Goal: Task Accomplishment & Management: Manage account settings

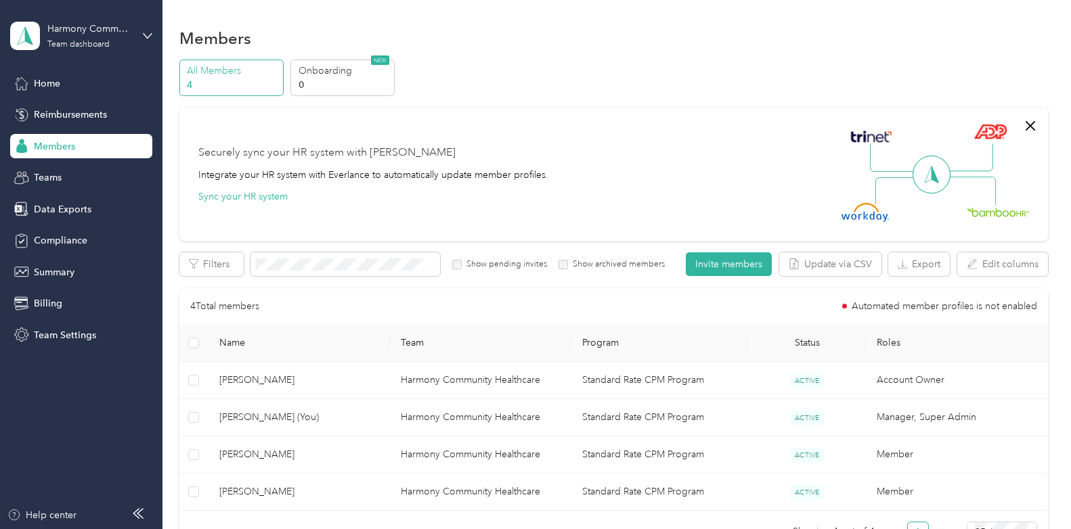
scroll to position [135, 0]
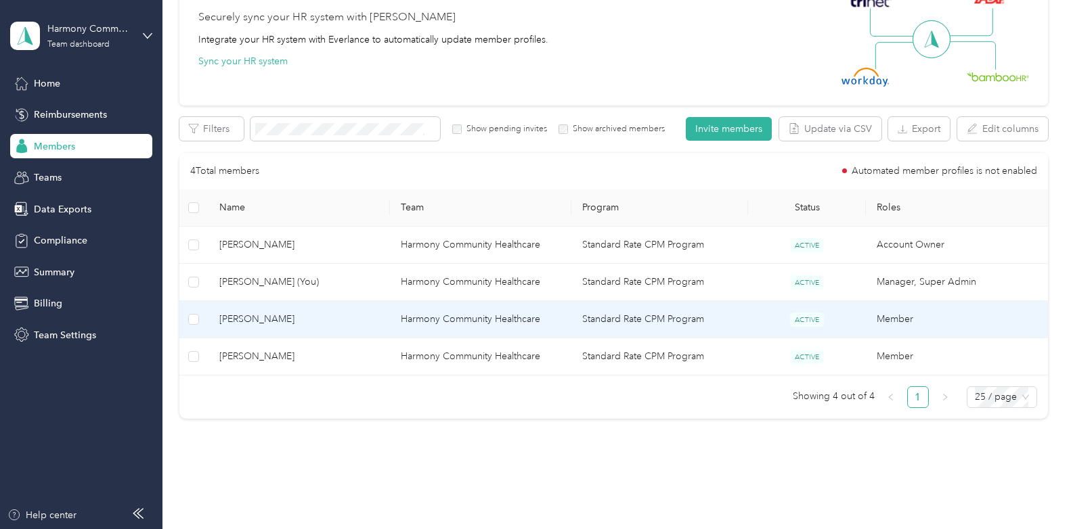
click at [275, 317] on span "[PERSON_NAME]" at bounding box center [299, 319] width 160 height 15
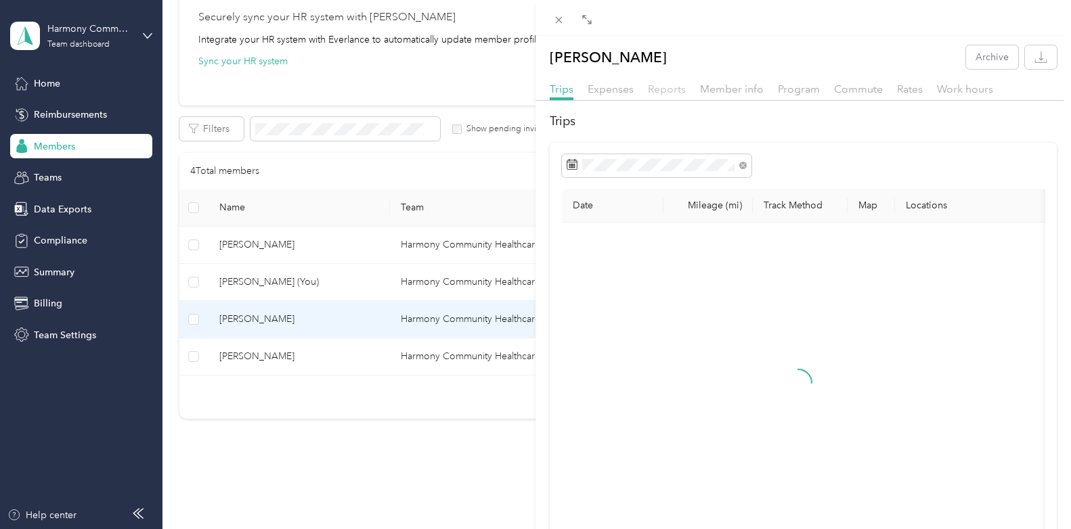
click at [658, 91] on span "Reports" at bounding box center [667, 89] width 38 height 13
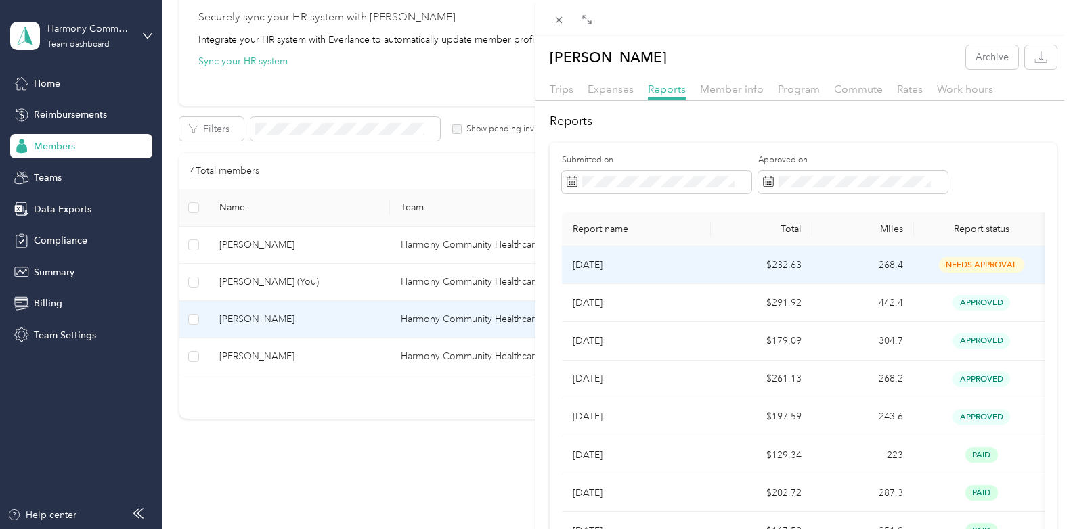
click at [650, 271] on p "[DATE]" at bounding box center [636, 265] width 127 height 15
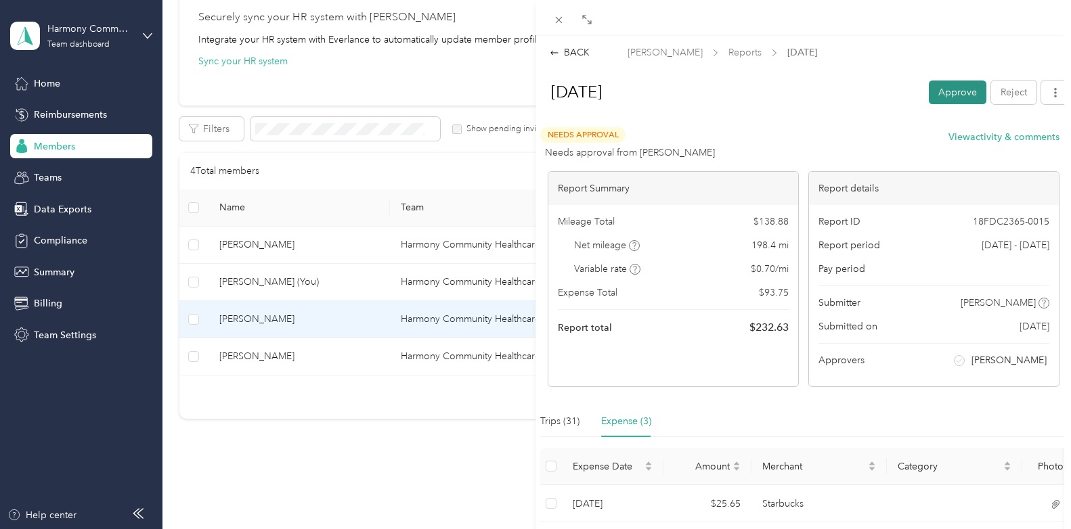
click at [943, 85] on button "Approve" at bounding box center [958, 93] width 58 height 24
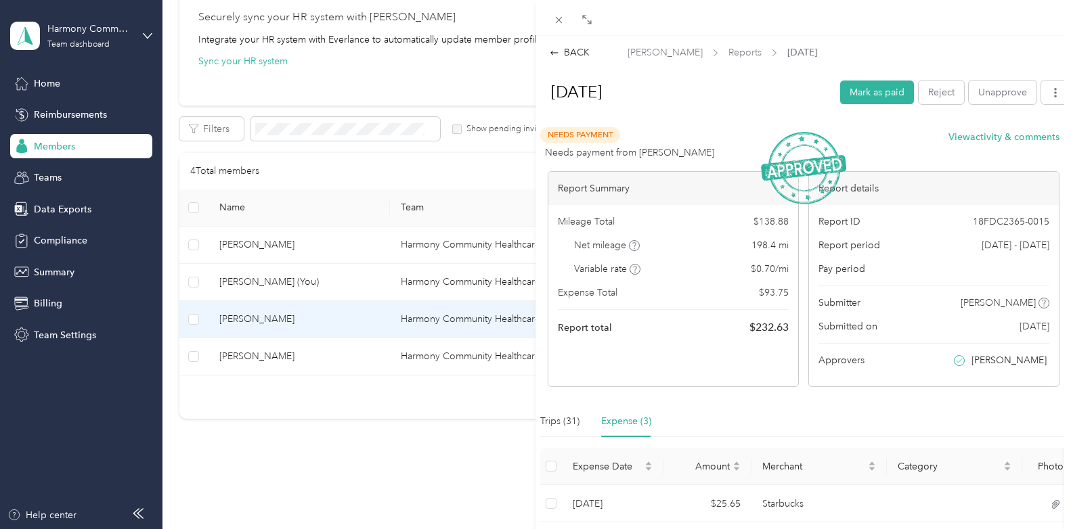
drag, startPoint x: 581, startPoint y: 182, endPoint x: 580, endPoint y: 146, distance: 35.9
click at [580, 146] on span "Needs payment from [PERSON_NAME]" at bounding box center [629, 153] width 169 height 14
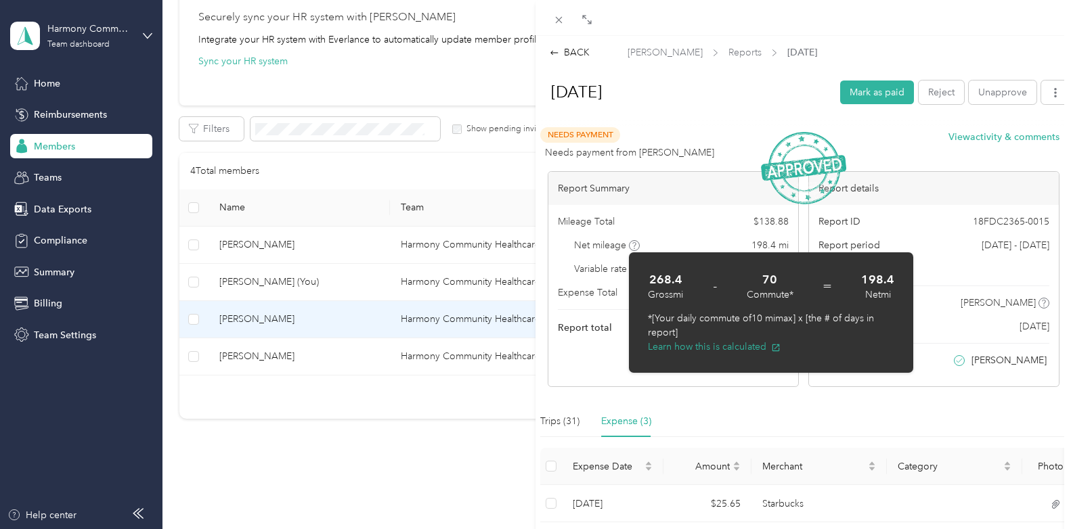
click at [713, 216] on div "Mileage Total $ 138.88" at bounding box center [673, 222] width 231 height 14
click at [954, 386] on div "Report ID 18FDC2365-0015 Report period [DATE] - [DATE] Pay period Submitter [PE…" at bounding box center [934, 295] width 250 height 181
click at [688, 375] on div "Report Summary Mileage Total $ 138.88 Net mileage 198.4 mi Variable rate $ 0.70…" at bounding box center [672, 279] width 251 height 216
click at [687, 390] on div "Needs Payment Needs payment from [PERSON_NAME] View activity & comments Report …" at bounding box center [803, 374] width 526 height 494
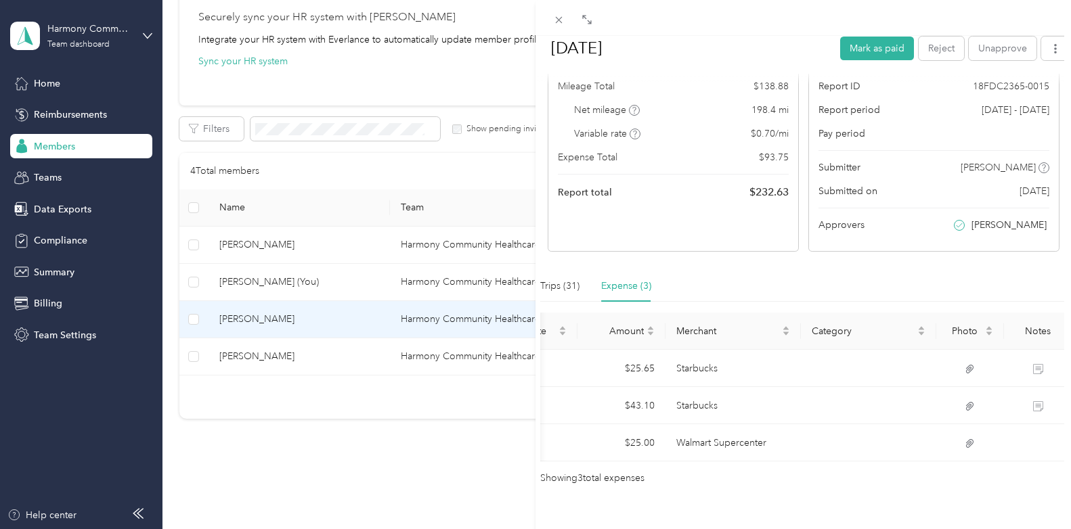
scroll to position [0, 156]
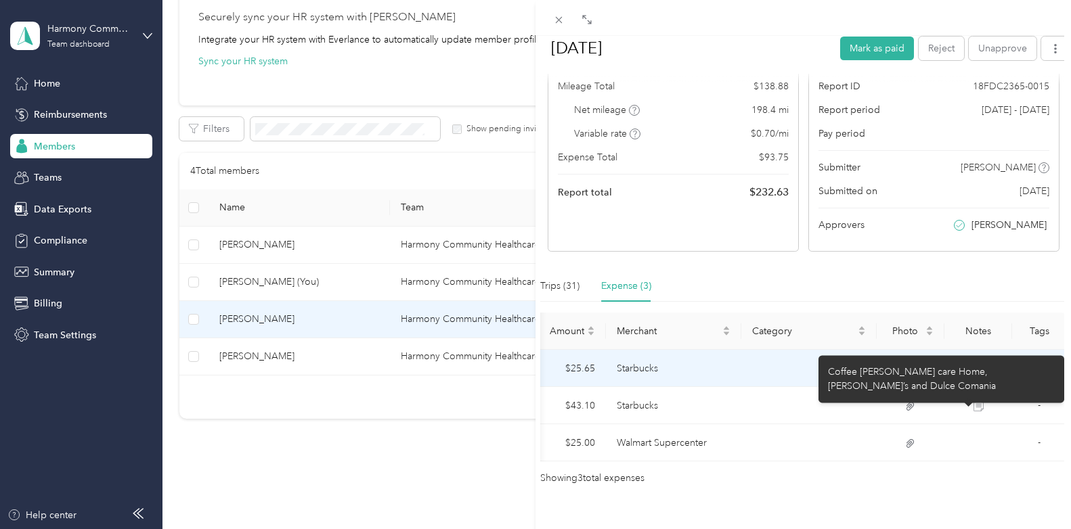
click at [698, 382] on td "Starbucks" at bounding box center [673, 368] width 135 height 37
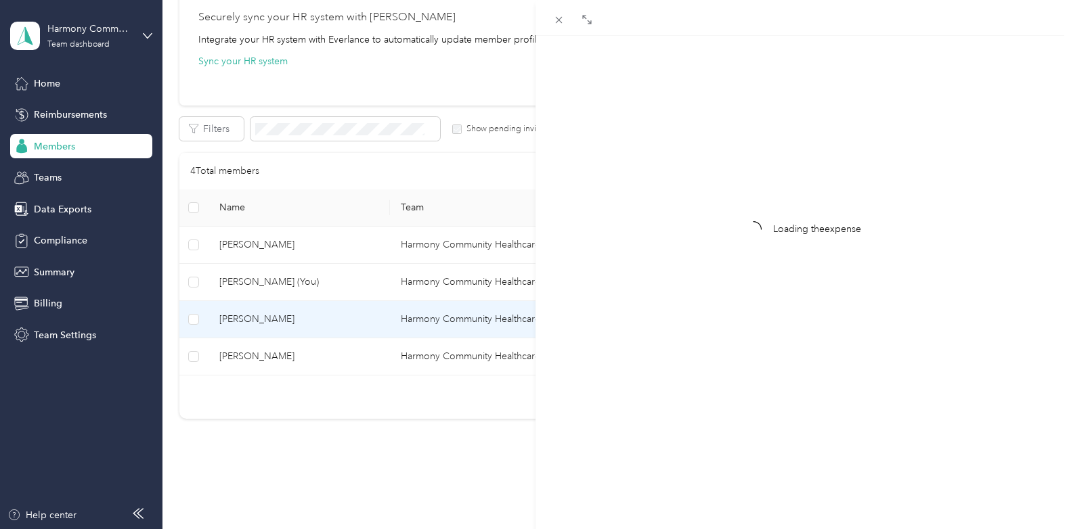
scroll to position [105, 0]
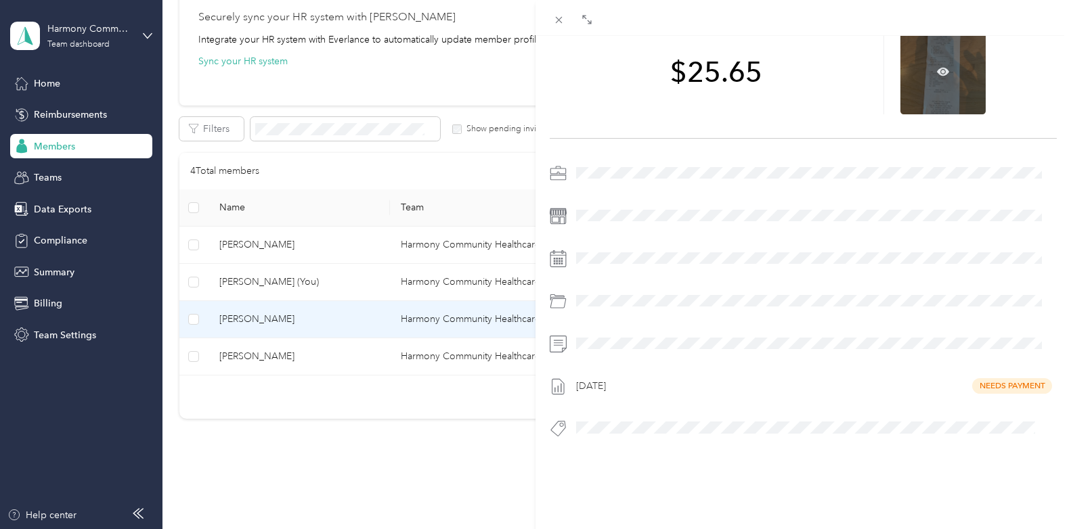
drag, startPoint x: 940, startPoint y: 72, endPoint x: 918, endPoint y: 57, distance: 26.8
click at [918, 57] on div at bounding box center [942, 71] width 85 height 85
click at [941, 66] on icon at bounding box center [943, 72] width 12 height 12
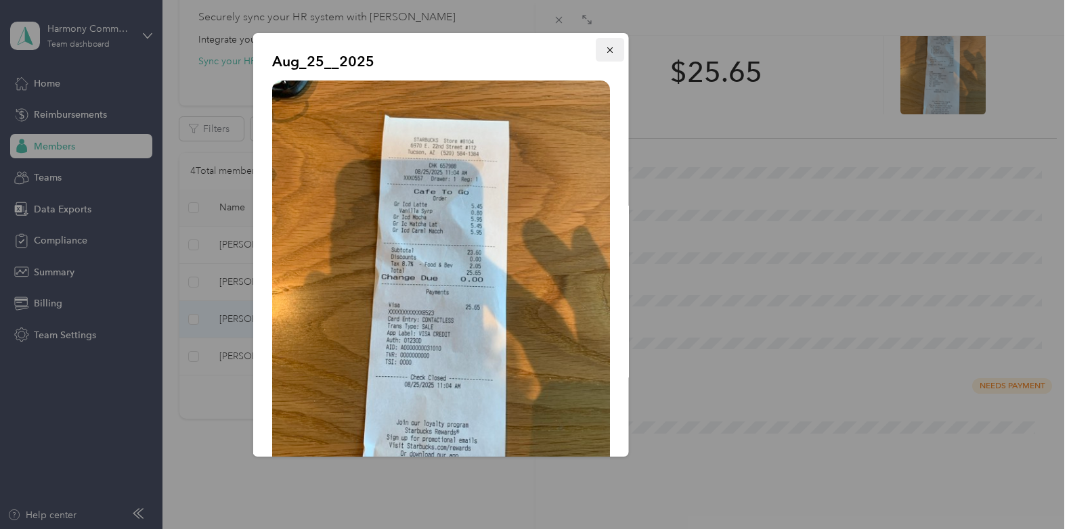
click at [605, 56] on button "button" at bounding box center [610, 50] width 28 height 24
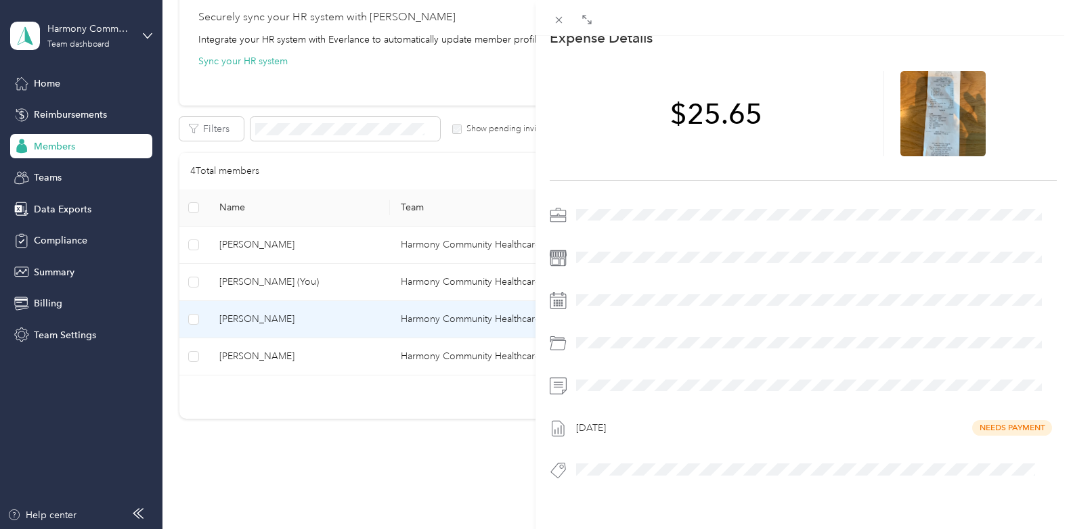
scroll to position [0, 0]
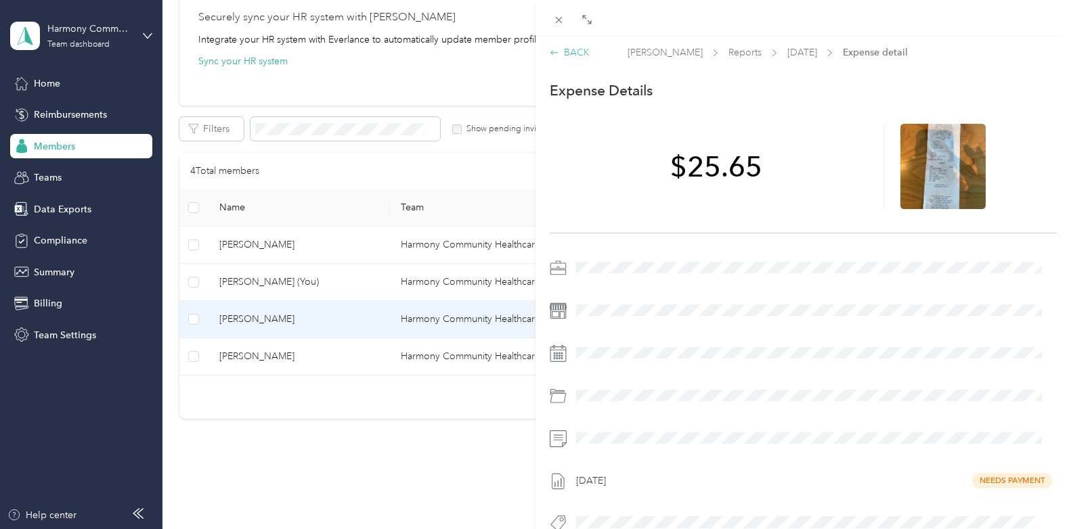
click at [560, 55] on div "BACK" at bounding box center [570, 52] width 40 height 14
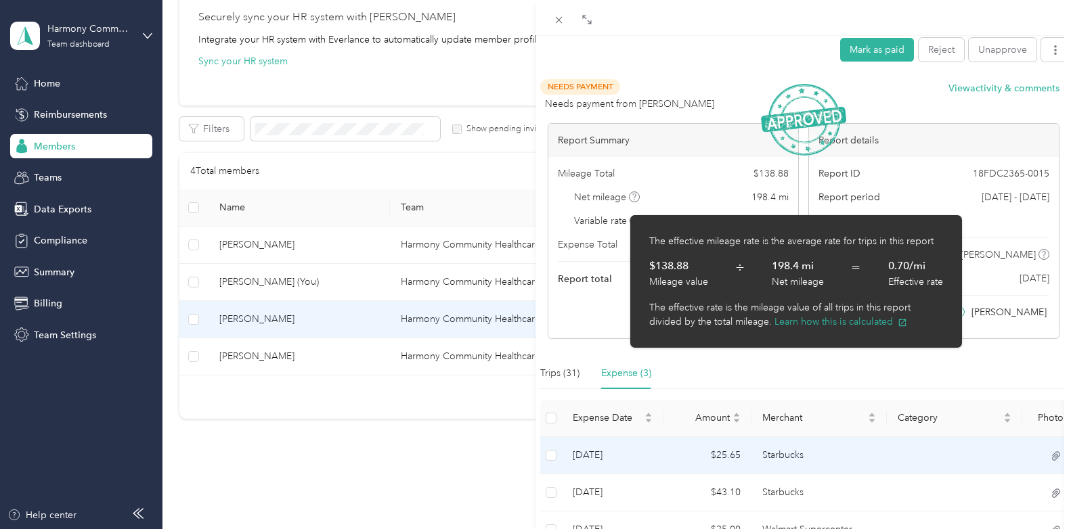
scroll to position [135, 0]
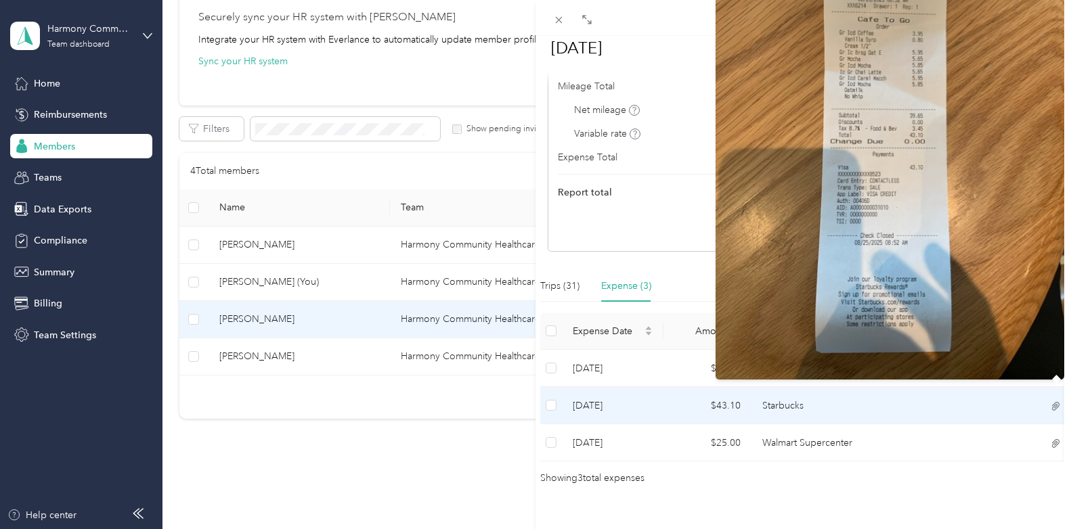
click at [1050, 407] on icon at bounding box center [1056, 407] width 12 height 12
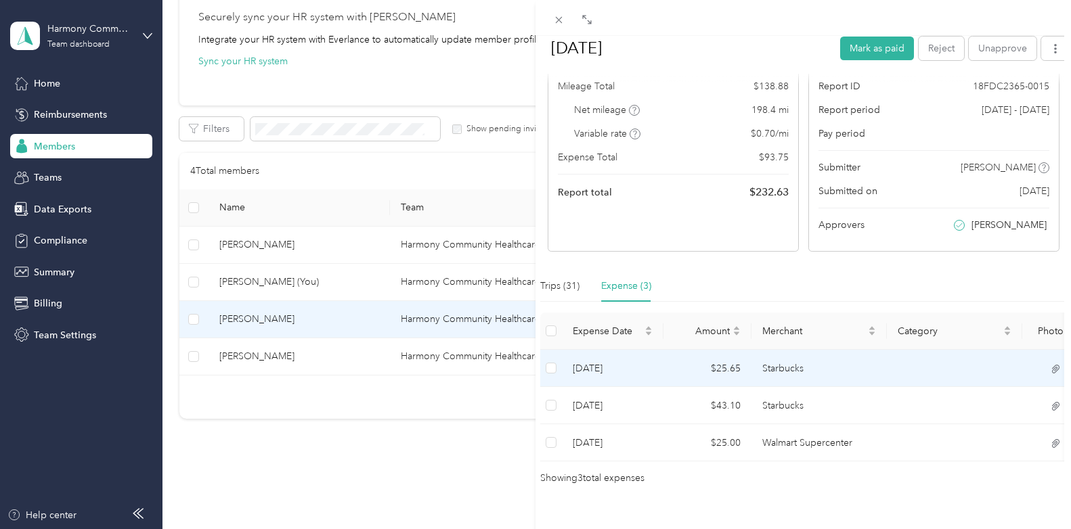
click at [1051, 370] on icon at bounding box center [1056, 369] width 12 height 12
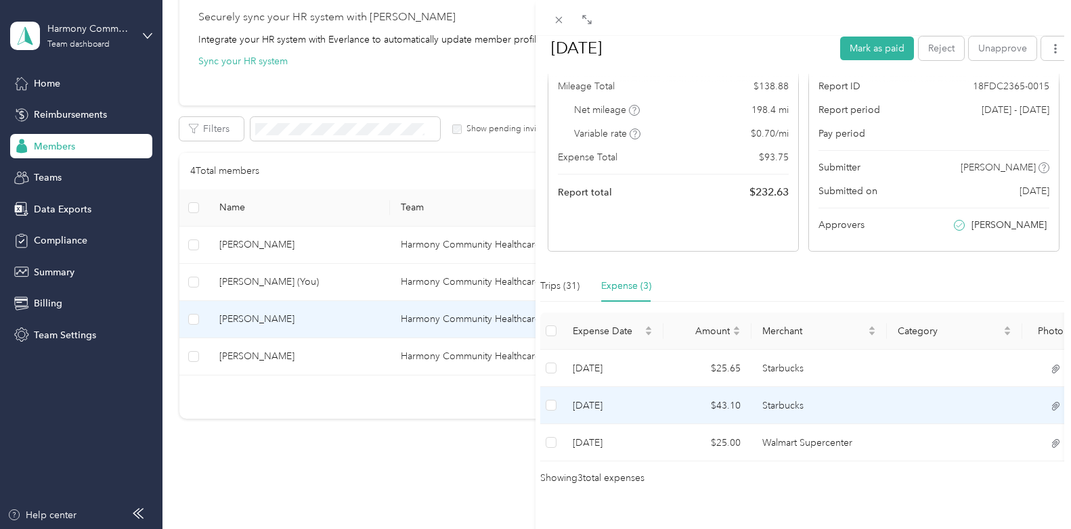
click at [1047, 406] on td at bounding box center [1056, 405] width 68 height 37
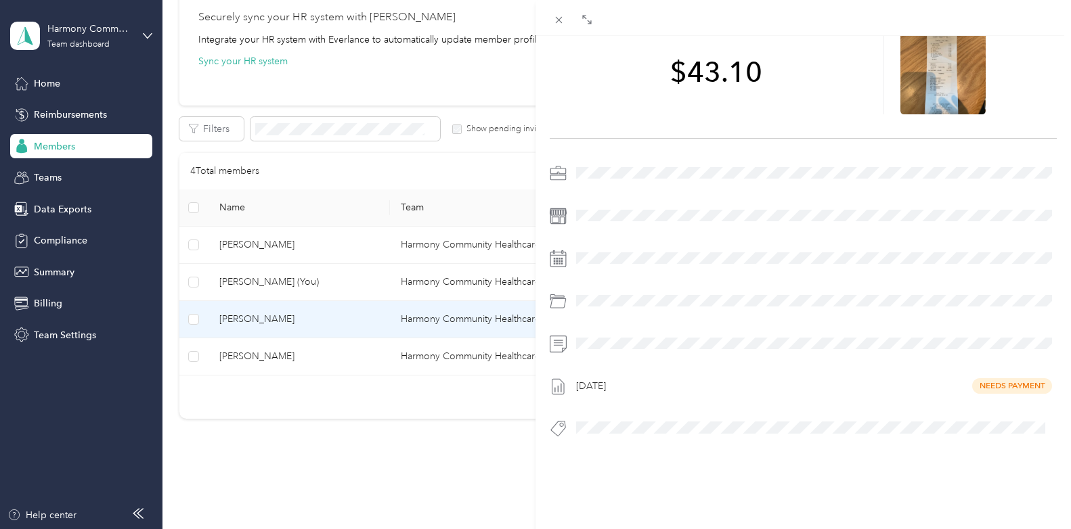
scroll to position [105, 0]
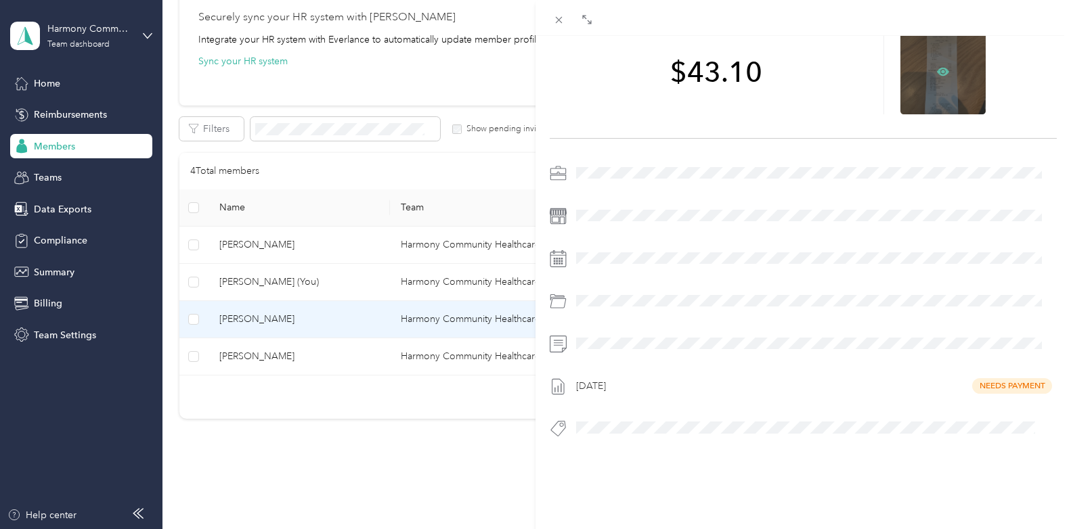
click at [941, 66] on icon at bounding box center [943, 72] width 12 height 12
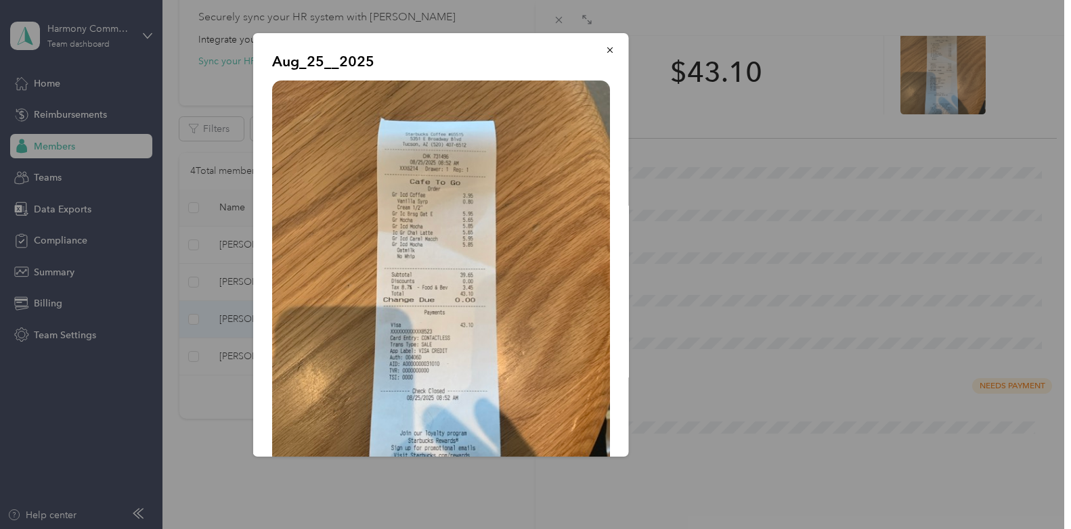
click at [851, 229] on div "Aug_25__2025" at bounding box center [723, 247] width 376 height 428
click at [605, 53] on icon "button" at bounding box center [609, 49] width 9 height 9
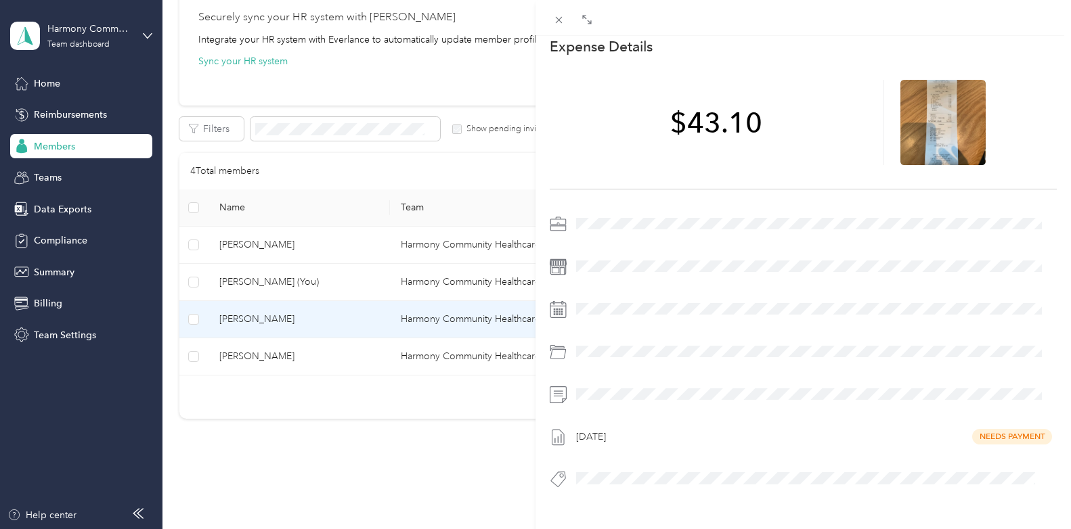
scroll to position [0, 0]
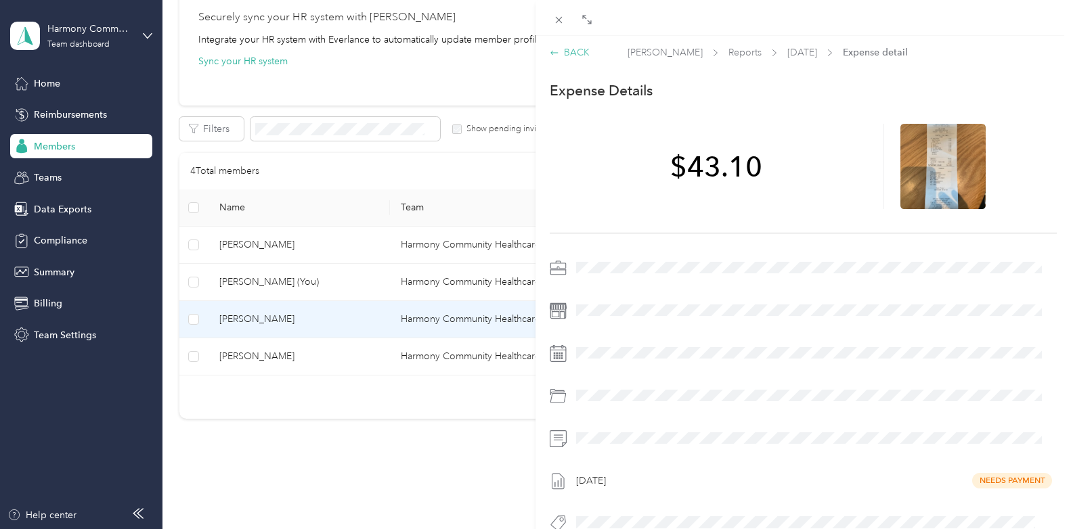
click at [577, 54] on div "BACK" at bounding box center [570, 52] width 40 height 14
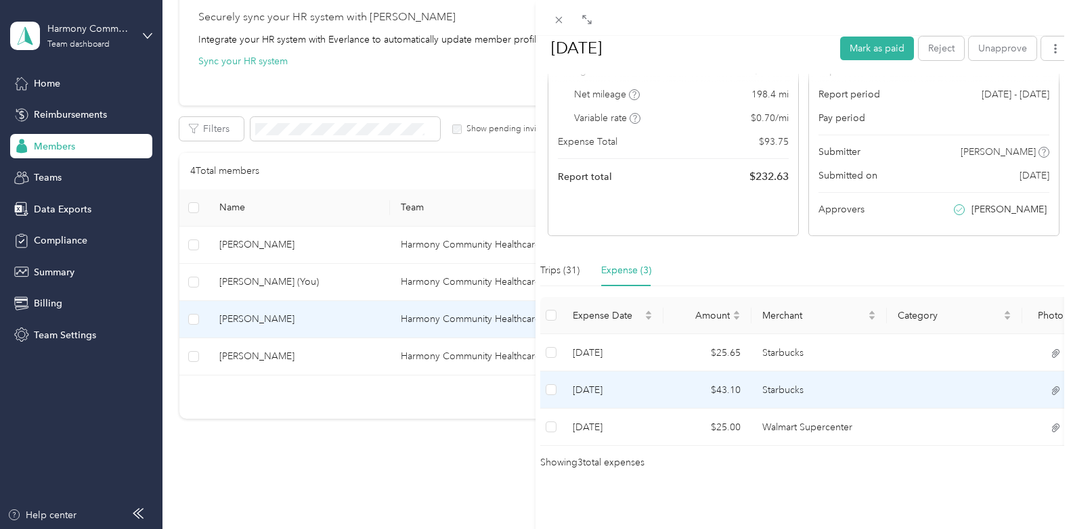
scroll to position [171, 0]
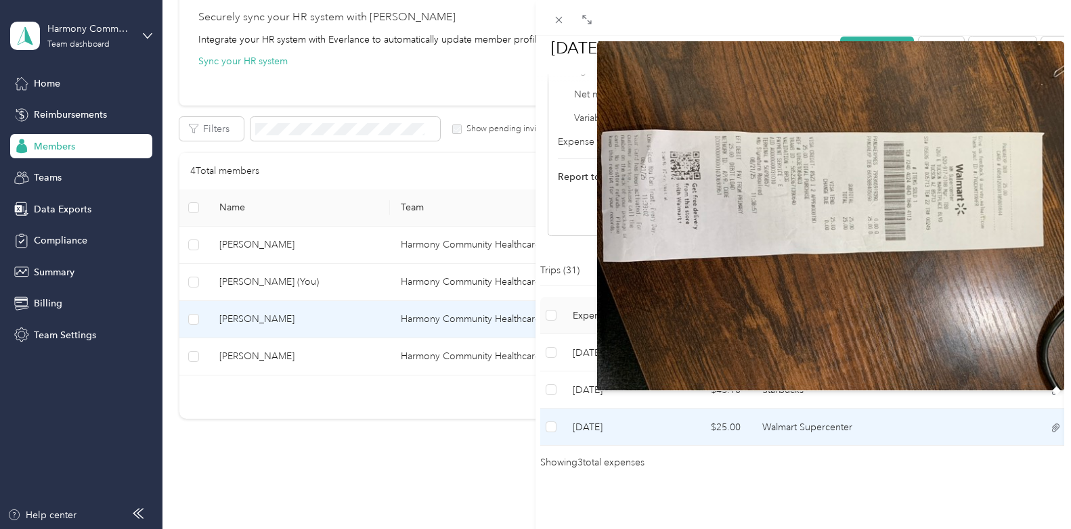
click at [1050, 422] on icon at bounding box center [1056, 428] width 12 height 12
click at [841, 206] on img at bounding box center [830, 216] width 467 height 351
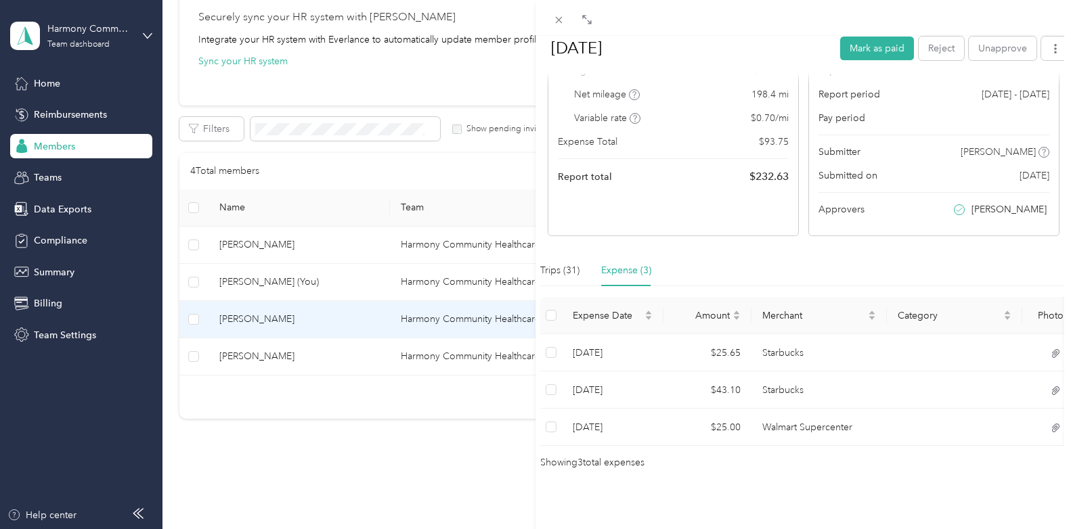
click at [270, 287] on div "BACK [PERSON_NAME] Reports [DATE] [DATE] Mark as paid Reject Unapprove Needs Pa…" at bounding box center [535, 264] width 1071 height 529
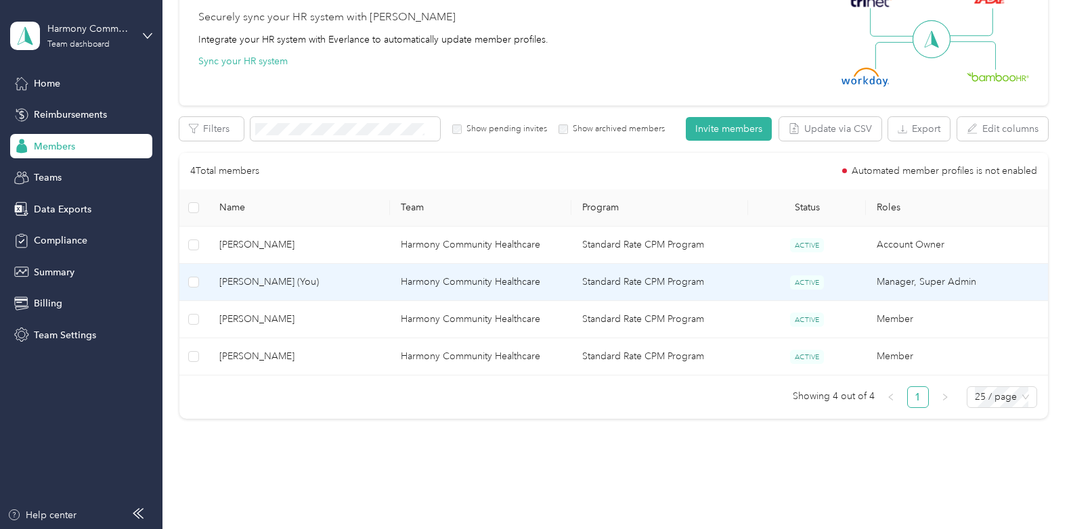
click at [256, 275] on span "[PERSON_NAME] (You)" at bounding box center [299, 282] width 160 height 15
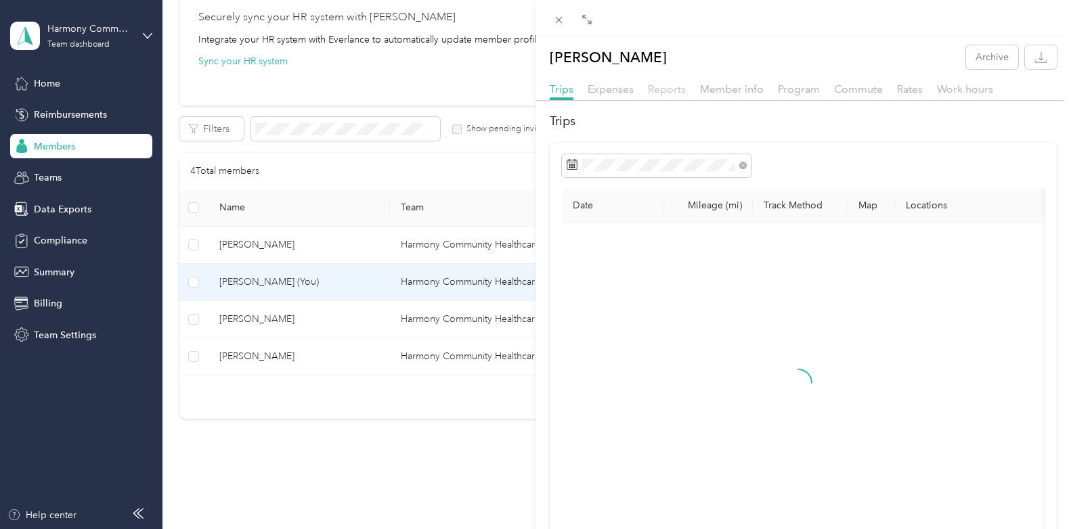
click at [670, 89] on span "Reports" at bounding box center [667, 89] width 38 height 13
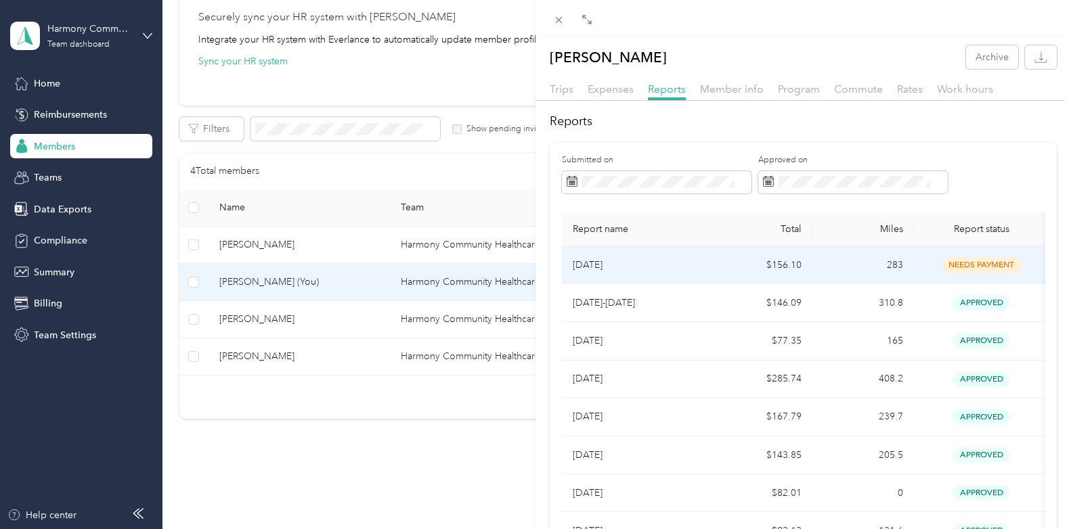
click at [788, 265] on td "$156.10" at bounding box center [762, 265] width 102 height 38
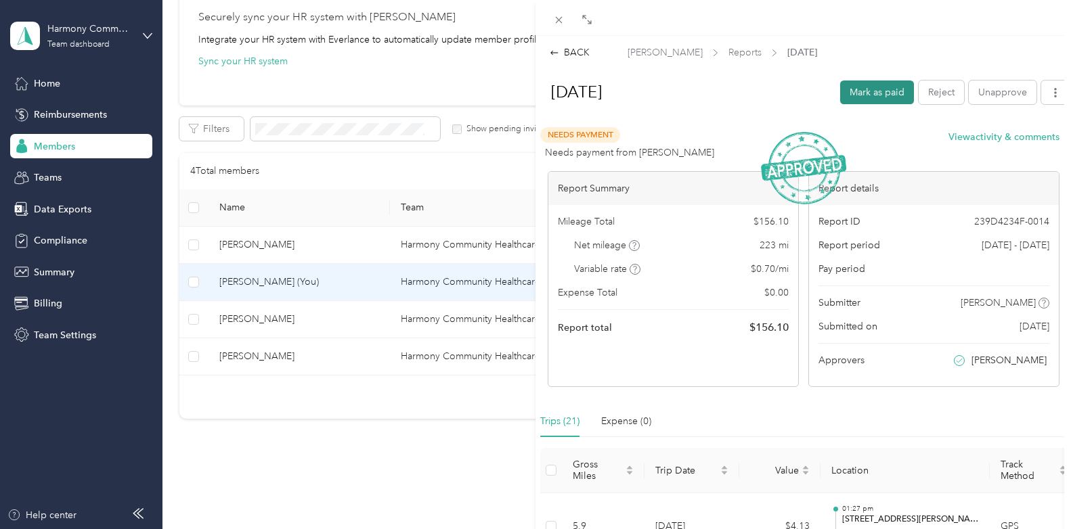
click at [882, 90] on button "Mark as paid" at bounding box center [877, 93] width 74 height 24
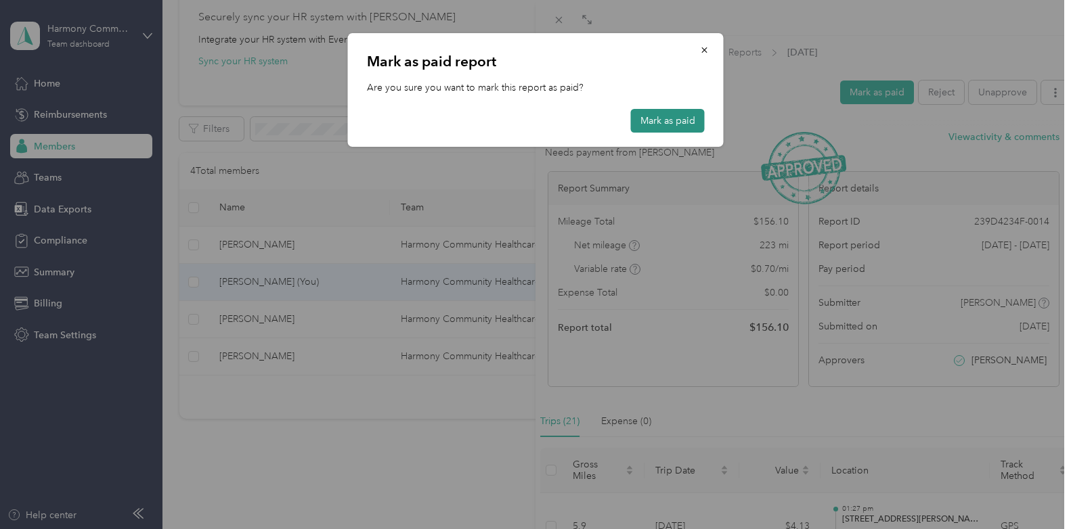
click at [662, 121] on button "Mark as paid" at bounding box center [668, 121] width 74 height 24
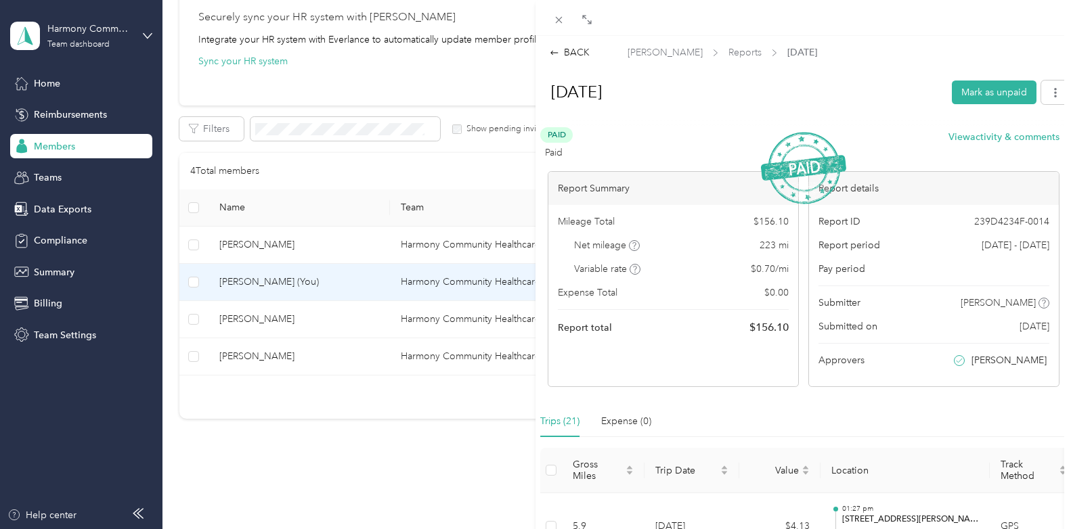
click at [251, 290] on div "BACK [PERSON_NAME] Reports [DATE] [DATE] [PERSON_NAME] as unpaid Paid Paid View…" at bounding box center [535, 264] width 1071 height 529
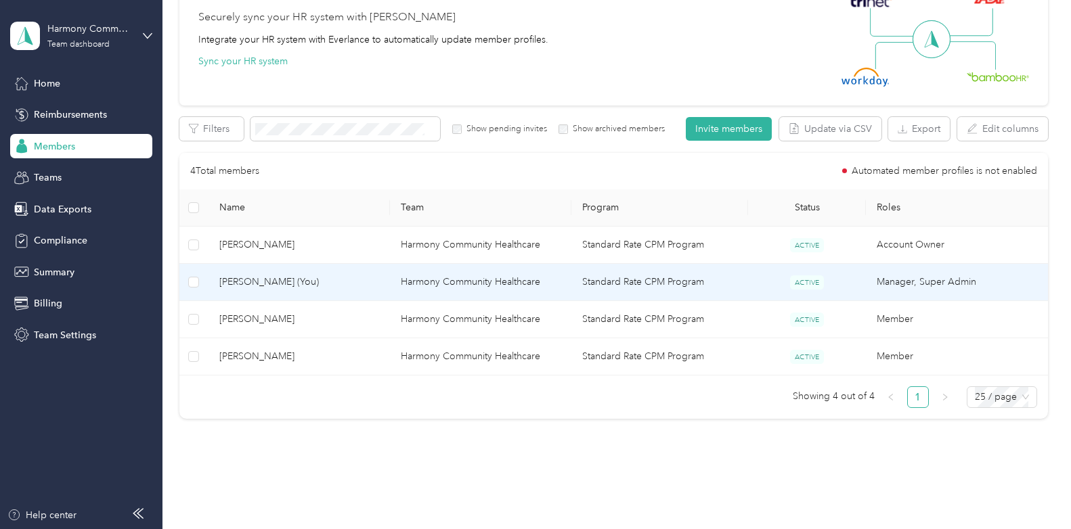
click at [250, 277] on span "[PERSON_NAME] (You)" at bounding box center [299, 282] width 160 height 15
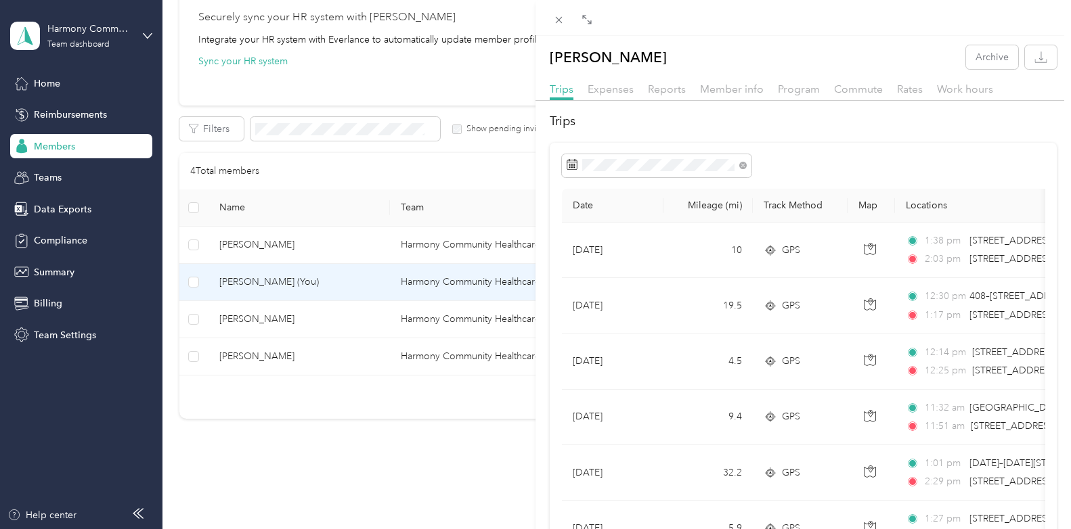
click at [144, 32] on div "[PERSON_NAME] Archive Trips Expenses Reports Member info Program Commute Rates …" at bounding box center [535, 264] width 1071 height 529
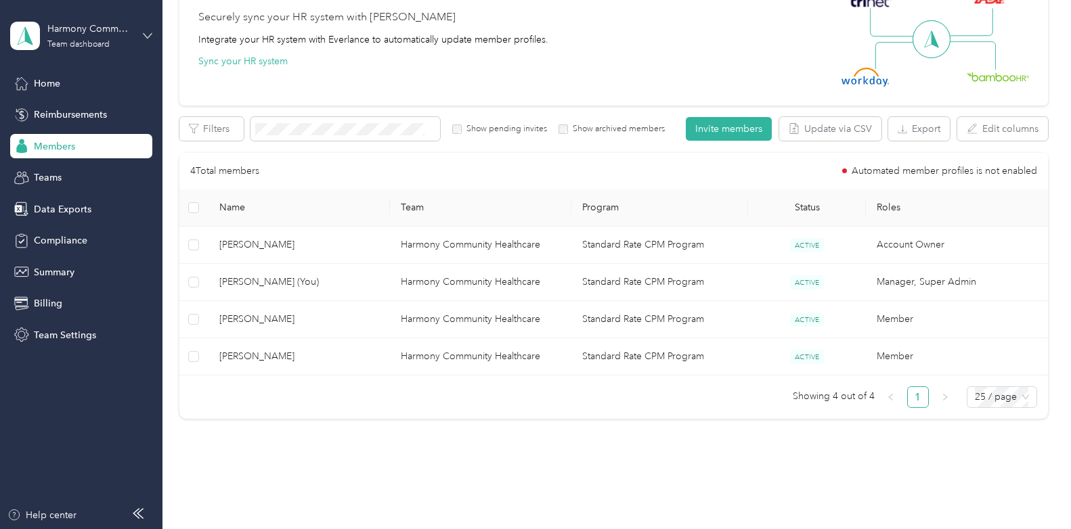
click at [152, 35] on icon at bounding box center [147, 35] width 9 height 9
click at [92, 141] on div "Personal dashboard" at bounding box center [64, 142] width 85 height 14
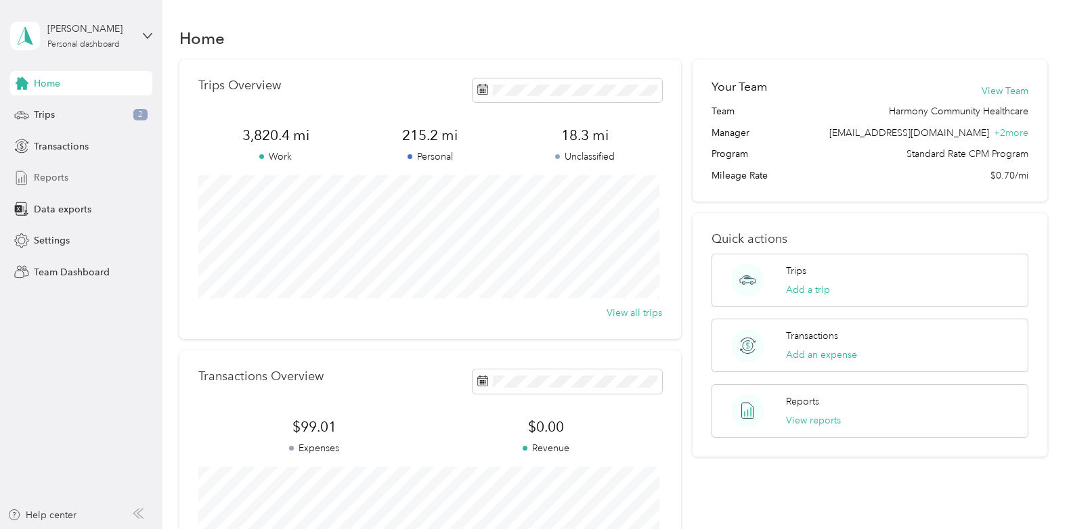
click at [58, 176] on span "Reports" at bounding box center [51, 178] width 35 height 14
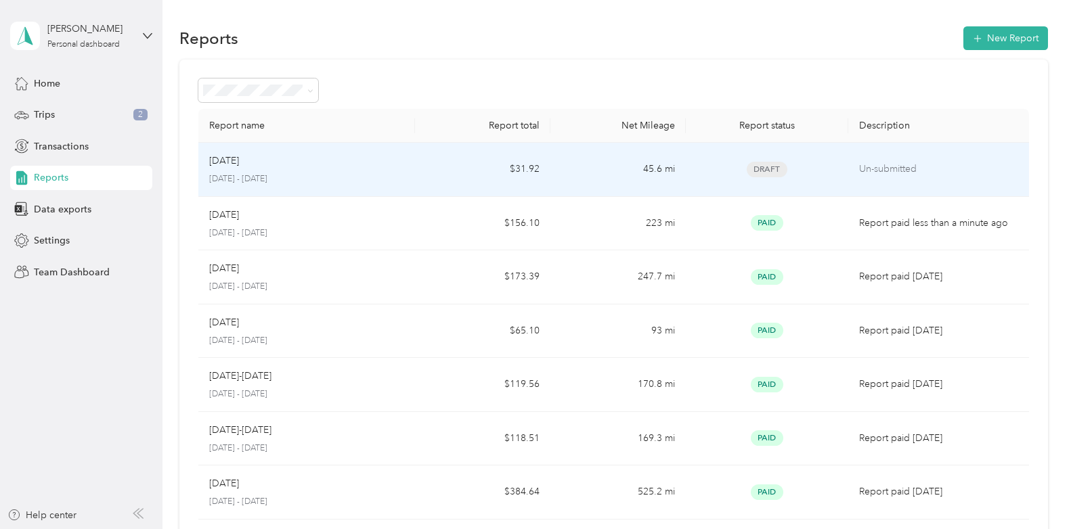
click at [765, 171] on span "Draft" at bounding box center [766, 170] width 41 height 16
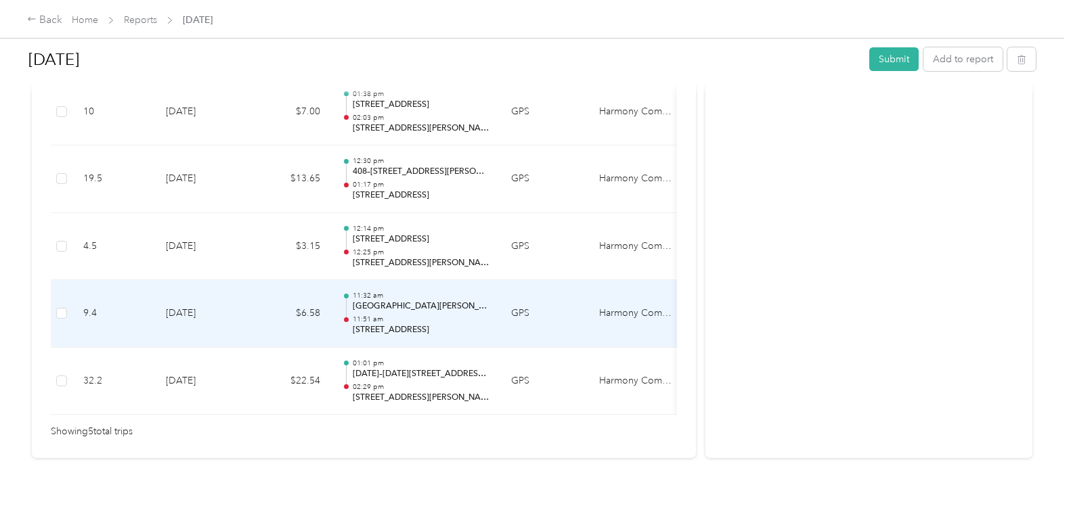
scroll to position [422, 0]
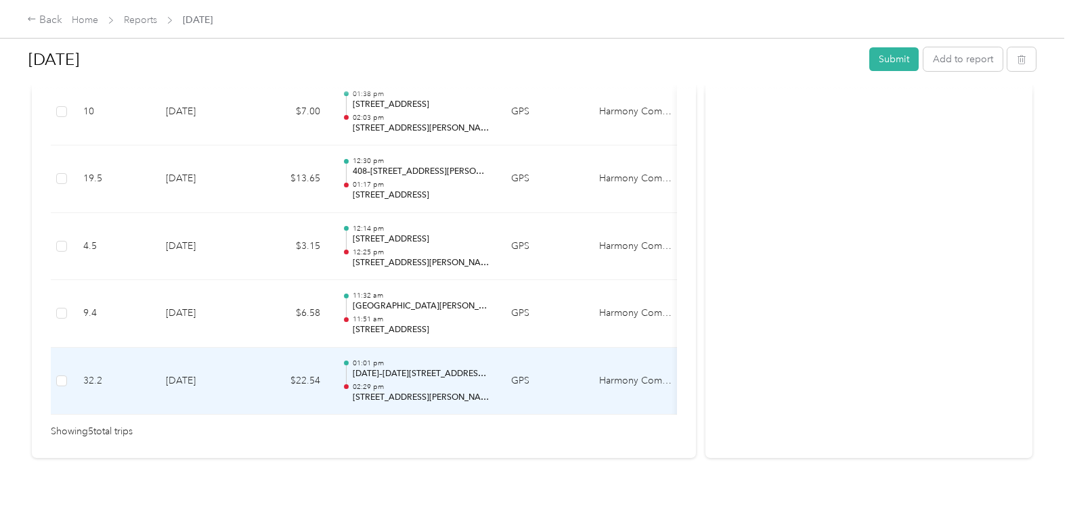
click at [401, 368] on p "[DATE]–[DATE][STREET_ADDRESS][PERSON_NAME]" at bounding box center [421, 374] width 137 height 12
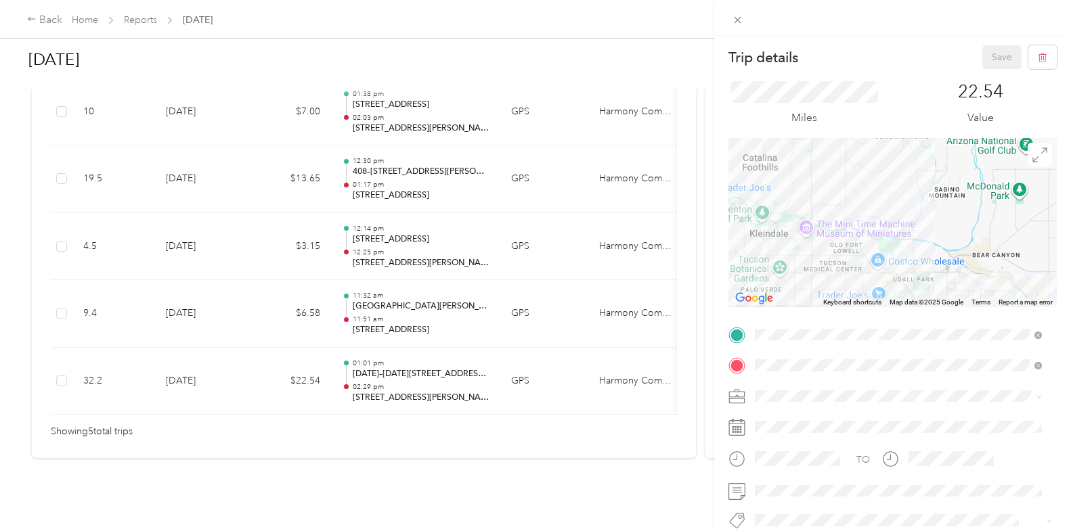
drag, startPoint x: 1007, startPoint y: 199, endPoint x: 1006, endPoint y: 299, distance: 100.2
click at [1006, 299] on div "Keyboard shortcuts Map Data Map data ©2025 Google Map data ©2025 Google 2 km Cl…" at bounding box center [892, 222] width 328 height 169
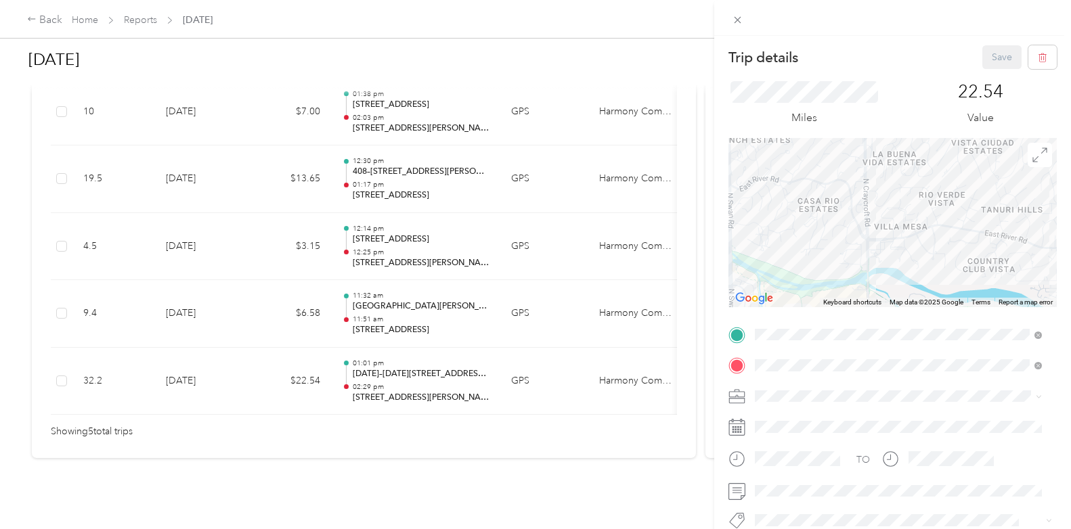
drag, startPoint x: 772, startPoint y: 220, endPoint x: 880, endPoint y: 256, distance: 114.1
click at [880, 256] on div at bounding box center [892, 222] width 328 height 169
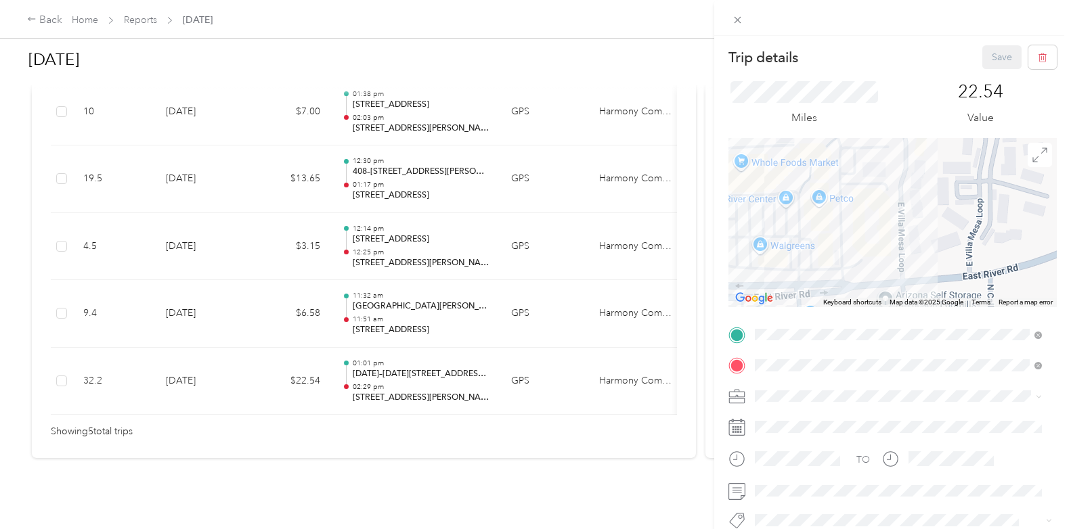
drag, startPoint x: 985, startPoint y: 180, endPoint x: 893, endPoint y: 261, distance: 122.8
click at [893, 261] on div at bounding box center [892, 222] width 328 height 169
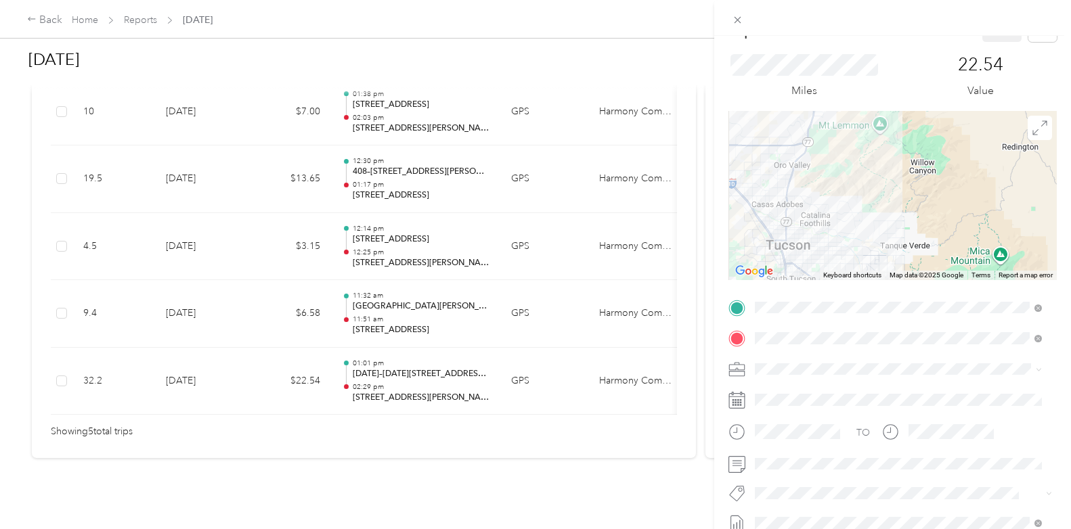
scroll to position [68, 0]
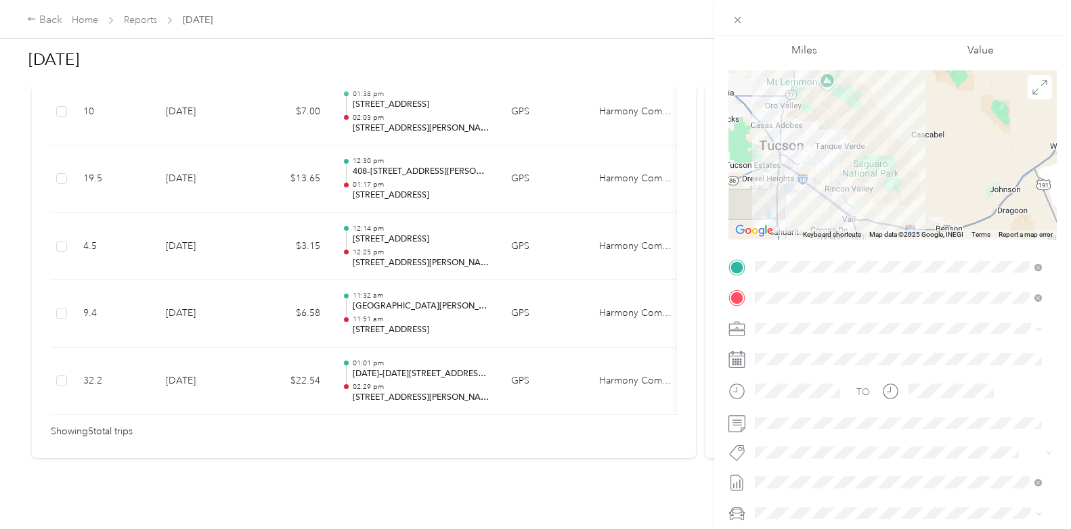
click at [56, 20] on div "Trip details Save This trip cannot be edited because it is either under review,…" at bounding box center [535, 264] width 1071 height 529
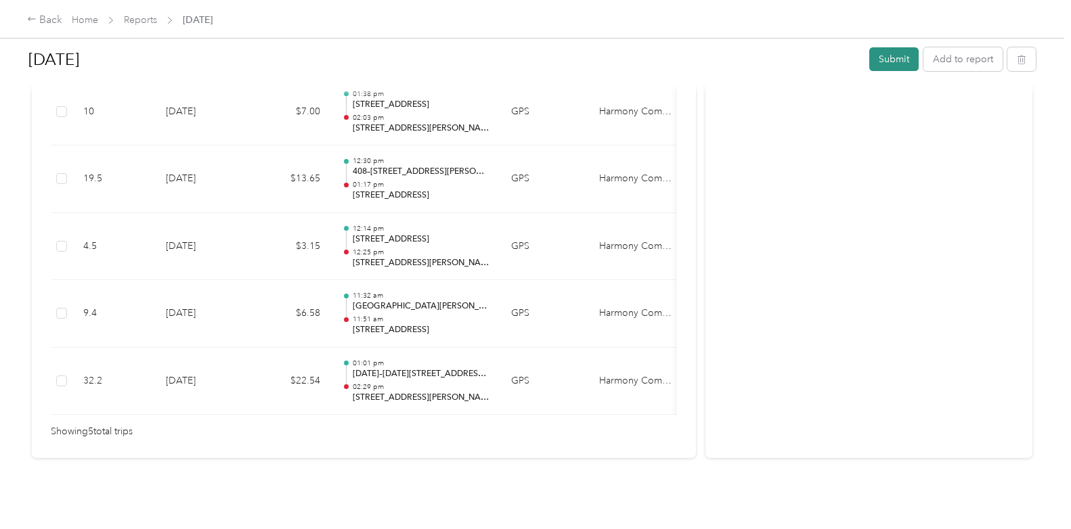
click at [891, 63] on button "Submit" at bounding box center [893, 59] width 49 height 24
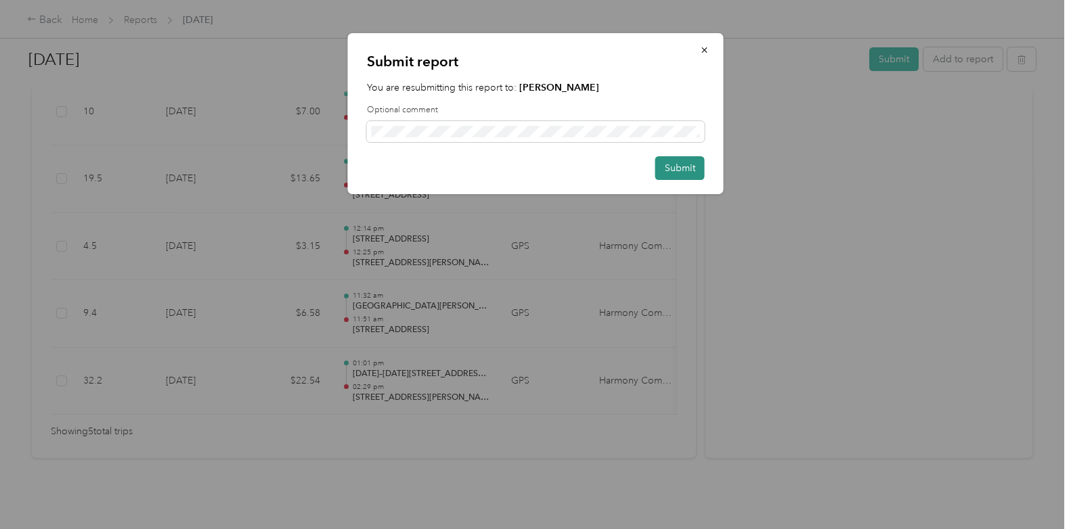
click at [681, 176] on button "Submit" at bounding box center [679, 168] width 49 height 24
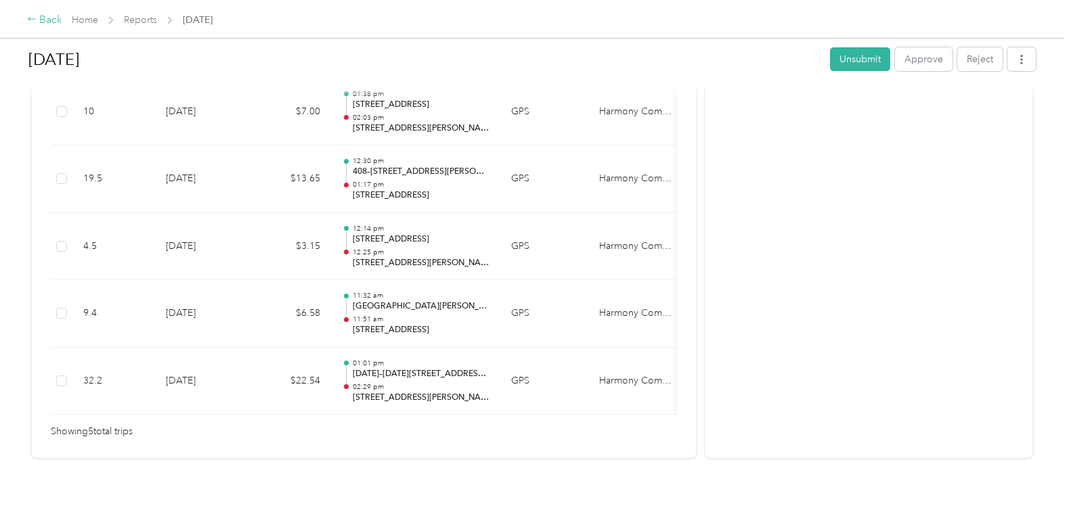
click at [44, 17] on div "Back" at bounding box center [44, 20] width 35 height 16
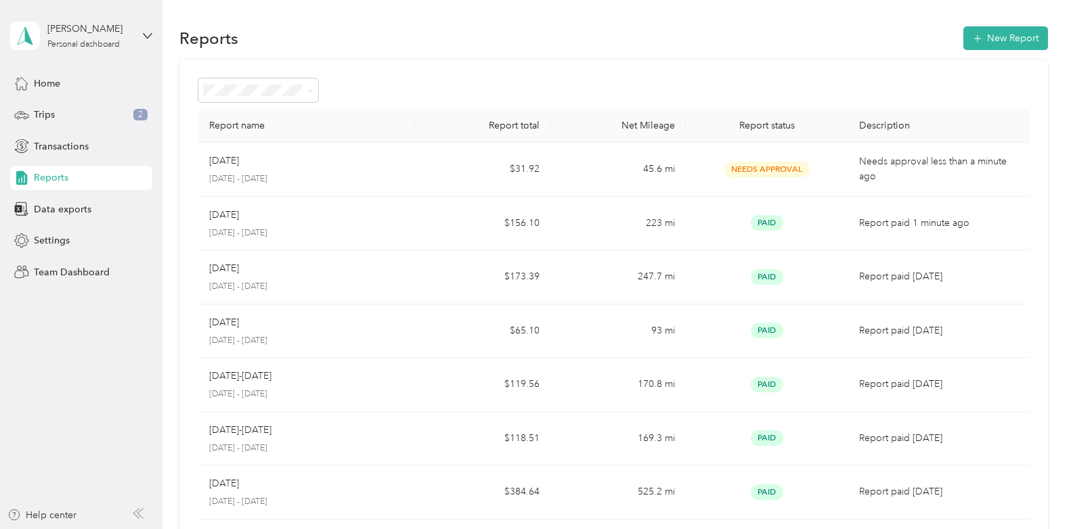
click at [142, 32] on div "[PERSON_NAME] Personal dashboard" at bounding box center [81, 35] width 142 height 47
click at [95, 111] on div "Team dashboard" at bounding box center [153, 111] width 266 height 24
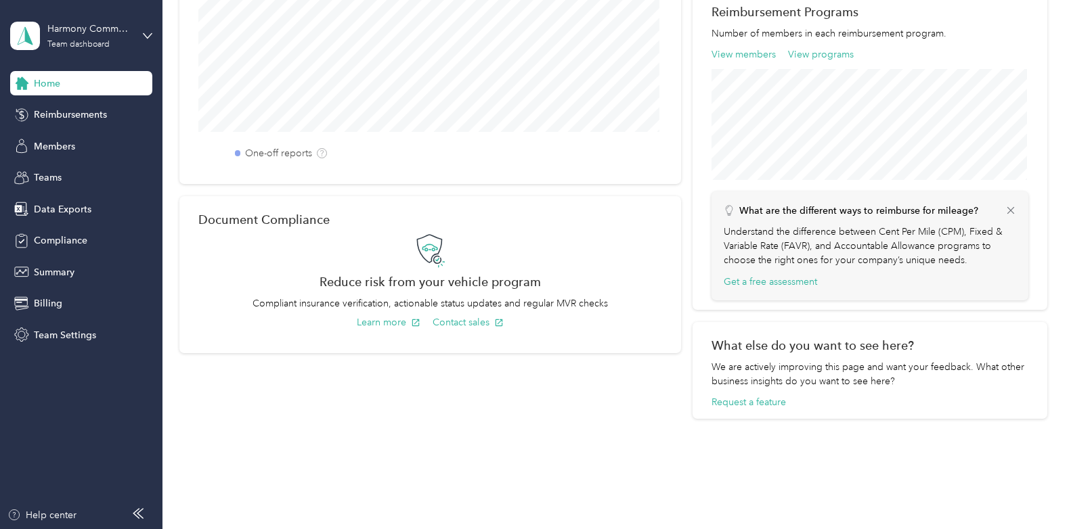
scroll to position [474, 0]
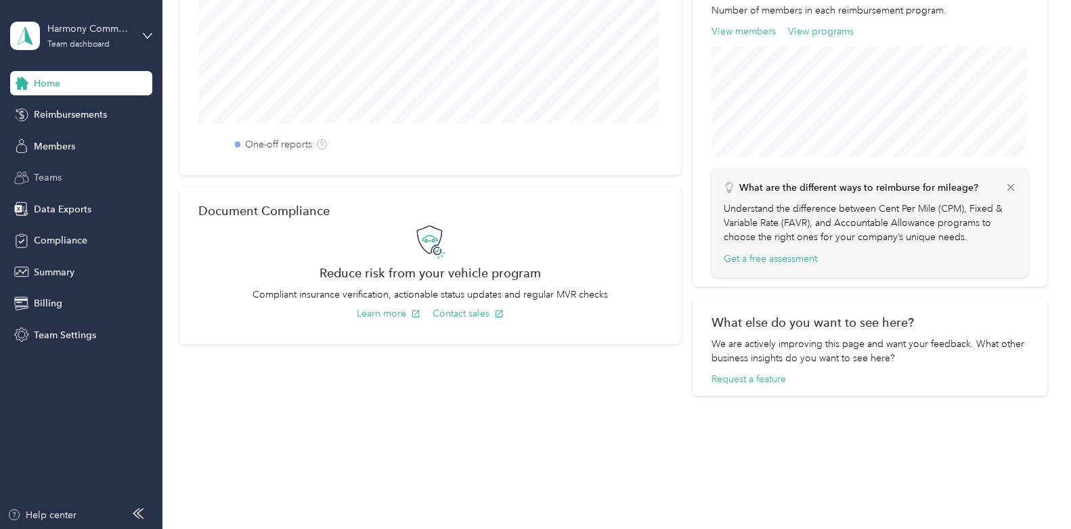
click at [56, 171] on span "Teams" at bounding box center [48, 178] width 28 height 14
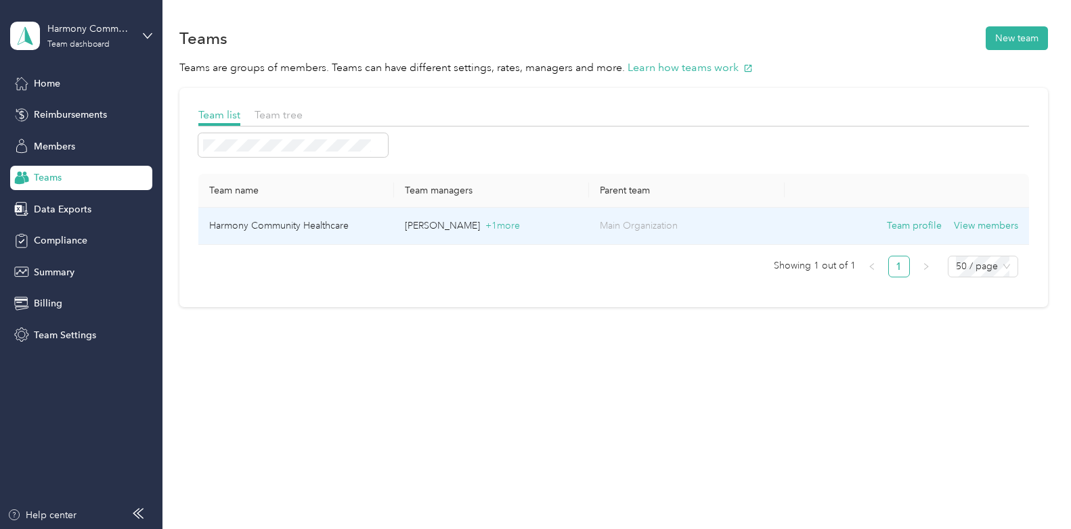
click at [345, 226] on td "Harmony Community Healthcare" at bounding box center [296, 226] width 196 height 37
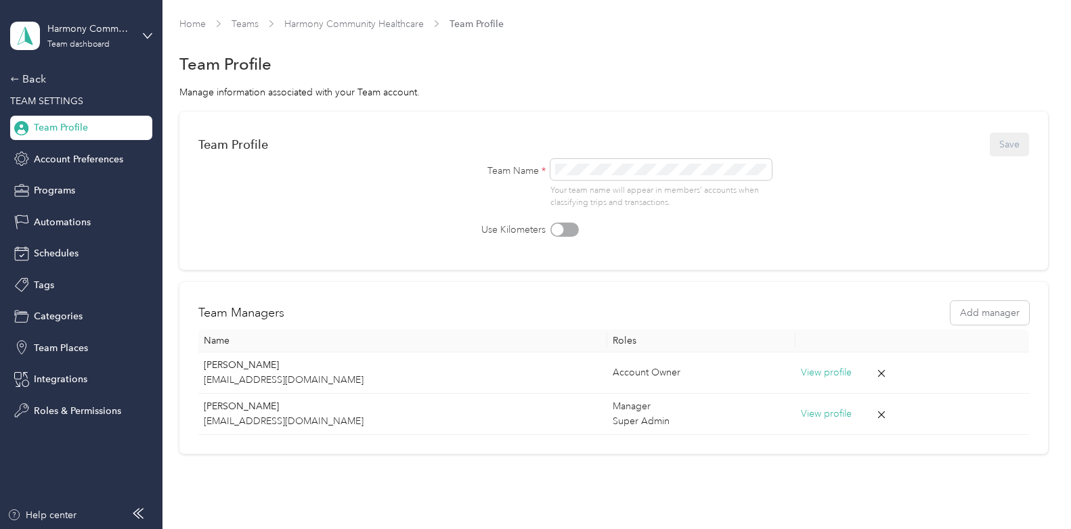
click at [148, 29] on div "Harmony Community Healthcare Team dashboard" at bounding box center [81, 35] width 142 height 47
click at [101, 107] on div "Team dashboard" at bounding box center [153, 111] width 266 height 24
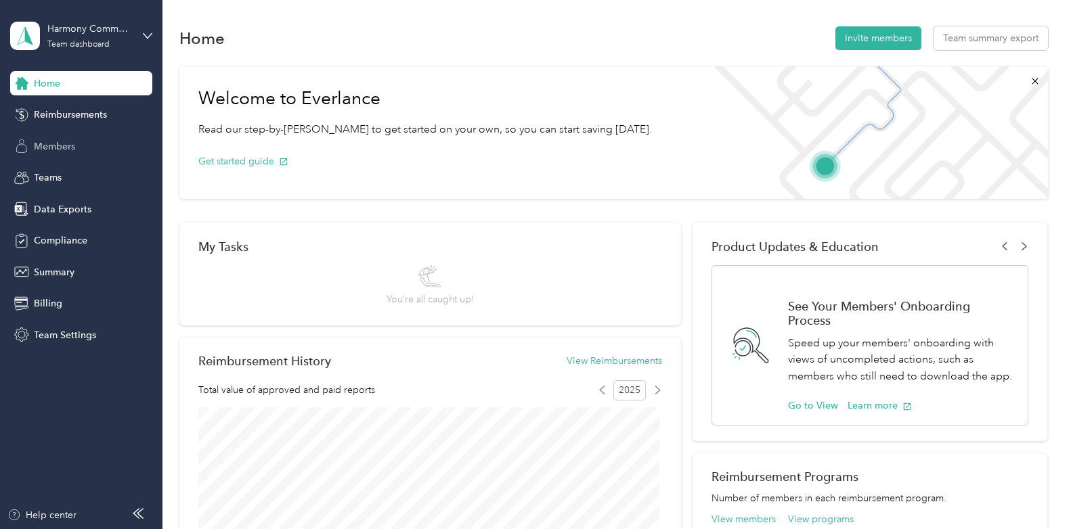
click at [55, 150] on span "Members" at bounding box center [54, 146] width 41 height 14
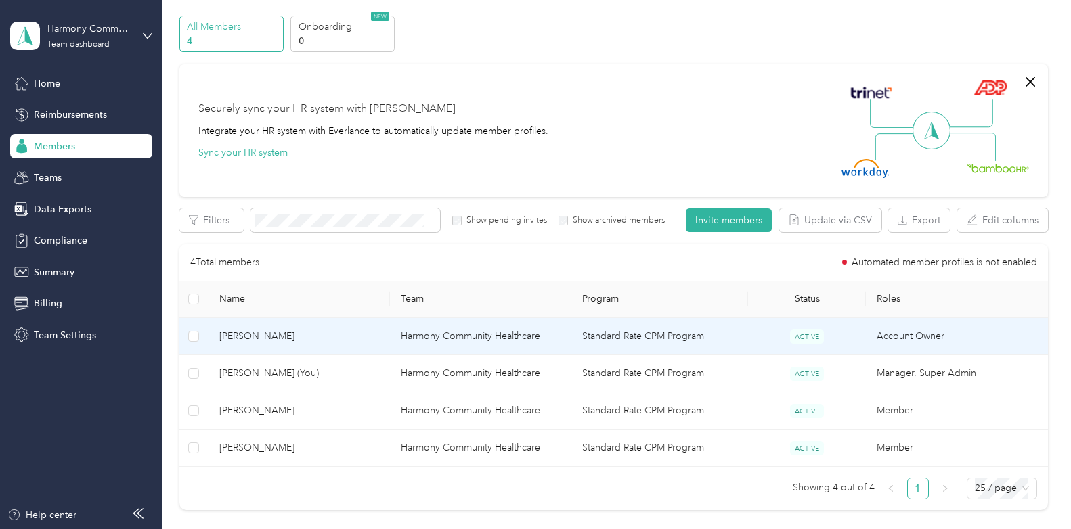
scroll to position [68, 0]
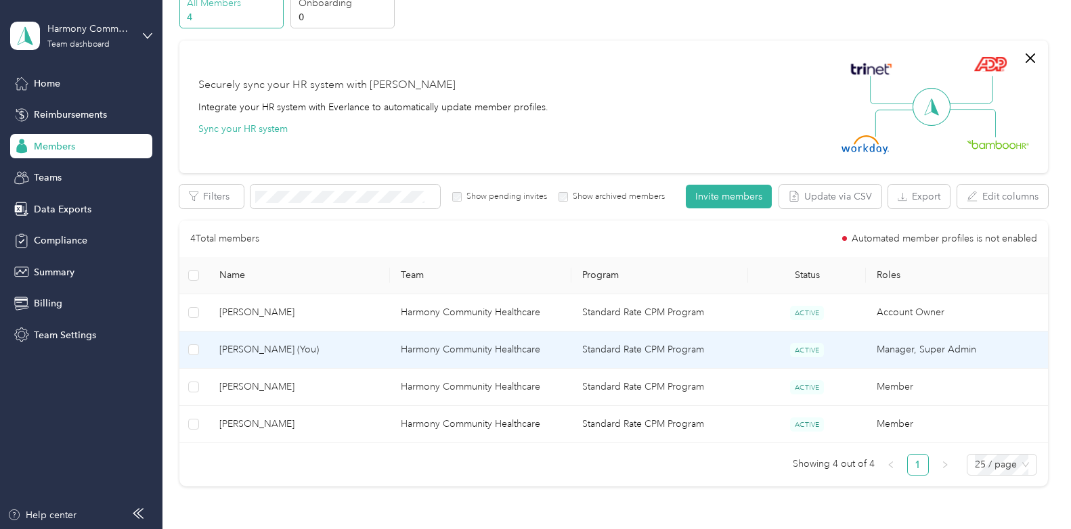
click at [600, 349] on td "Standard Rate CPM Program" at bounding box center [659, 350] width 177 height 37
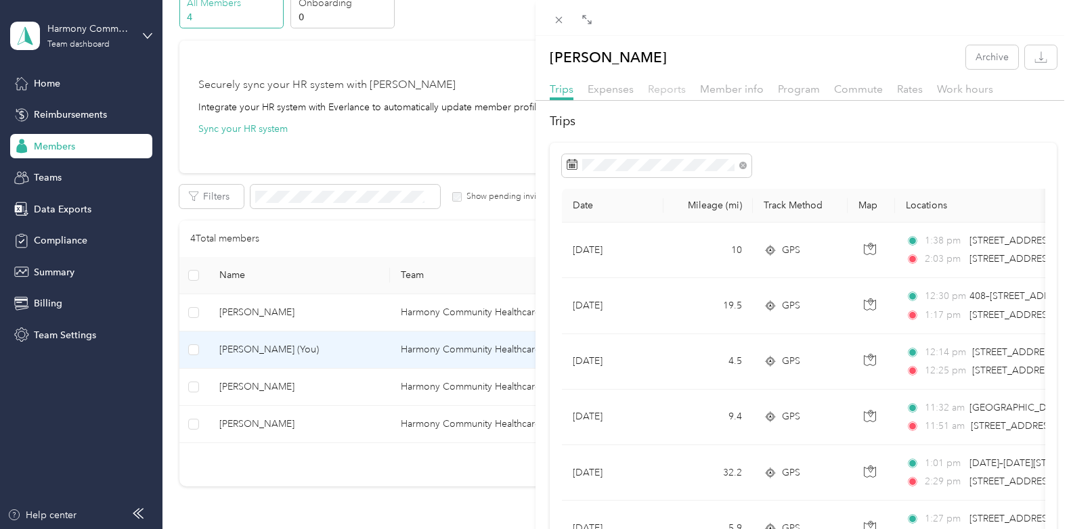
click at [669, 93] on span "Reports" at bounding box center [667, 89] width 38 height 13
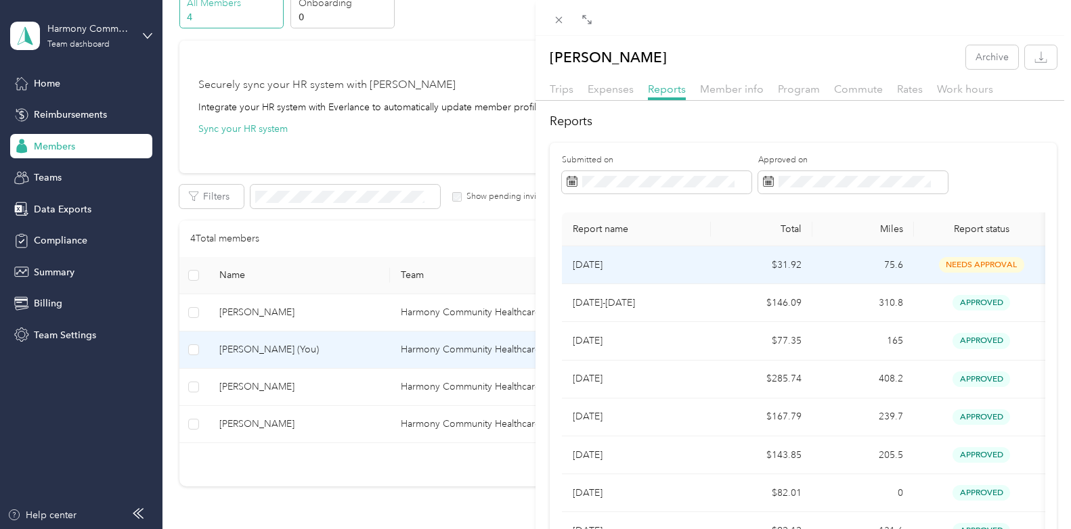
click at [677, 260] on p "[DATE]" at bounding box center [636, 265] width 127 height 15
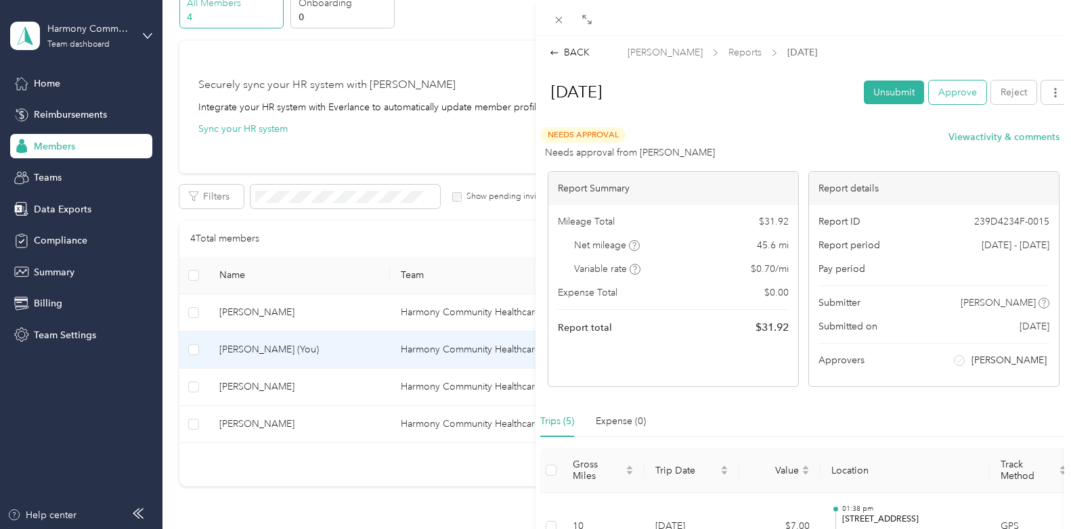
click at [937, 89] on button "Approve" at bounding box center [958, 93] width 58 height 24
